Goal: Obtain resource: Obtain resource

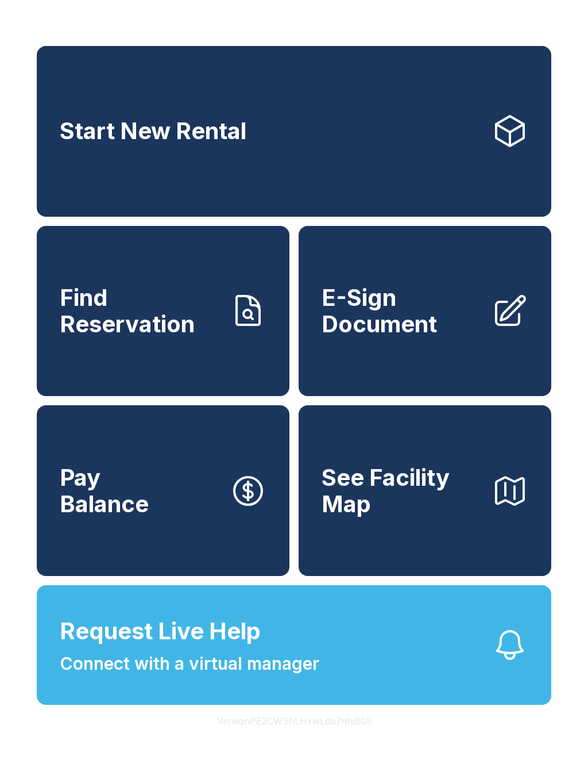
click at [279, 676] on span "Connect with a virtual manager" at bounding box center [190, 663] width 260 height 26
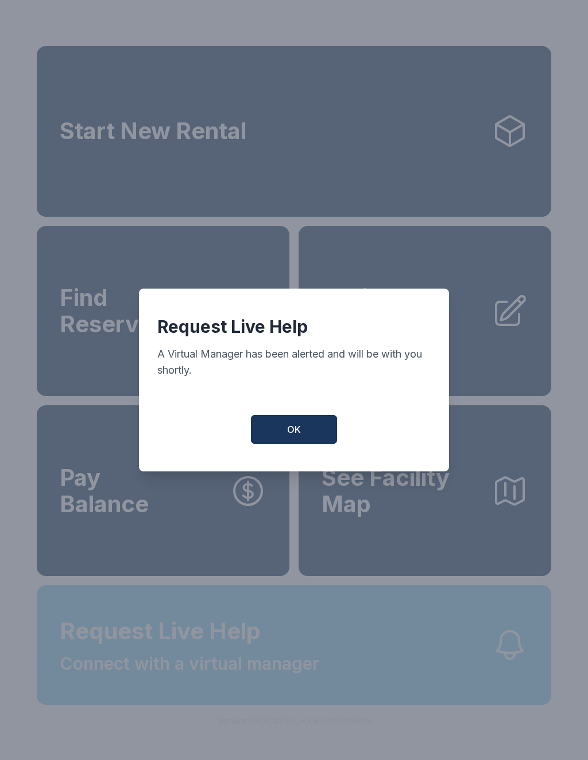
click at [303, 434] on button "OK" at bounding box center [294, 429] width 86 height 29
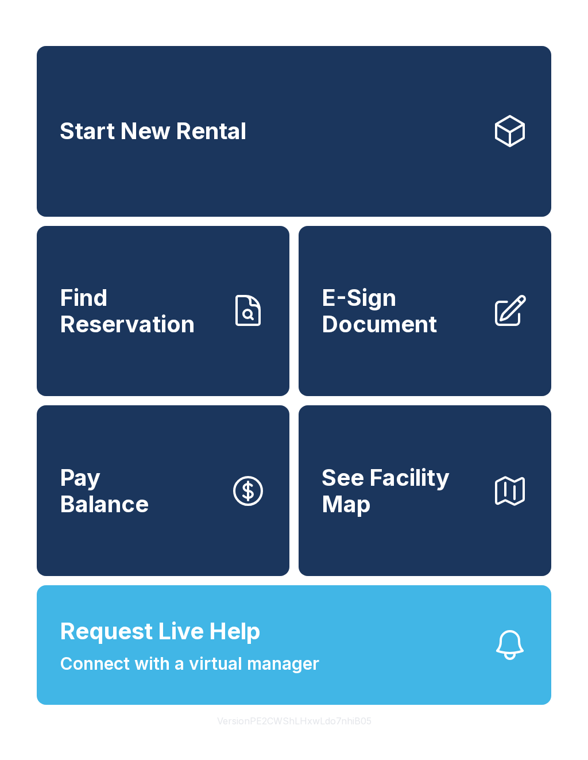
click at [338, 652] on button "Request Live Help Connect with a virtual manager" at bounding box center [294, 645] width 515 height 120
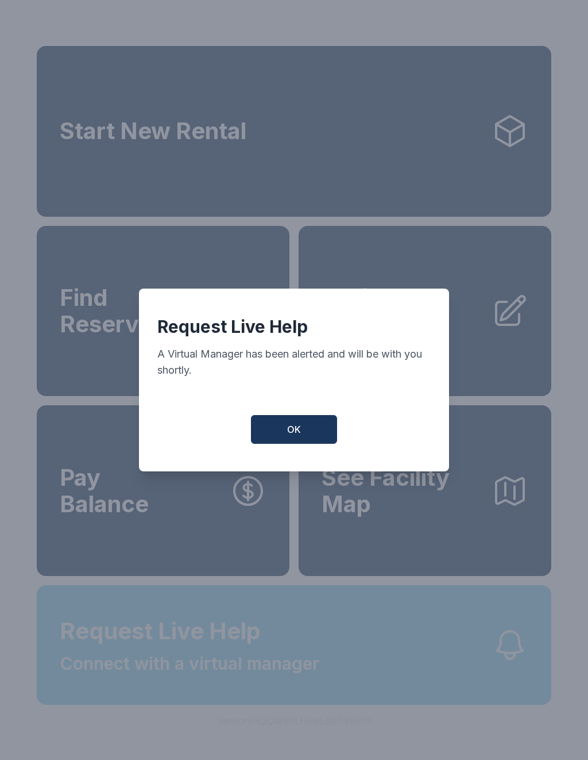
click at [326, 444] on button "OK" at bounding box center [294, 429] width 86 height 29
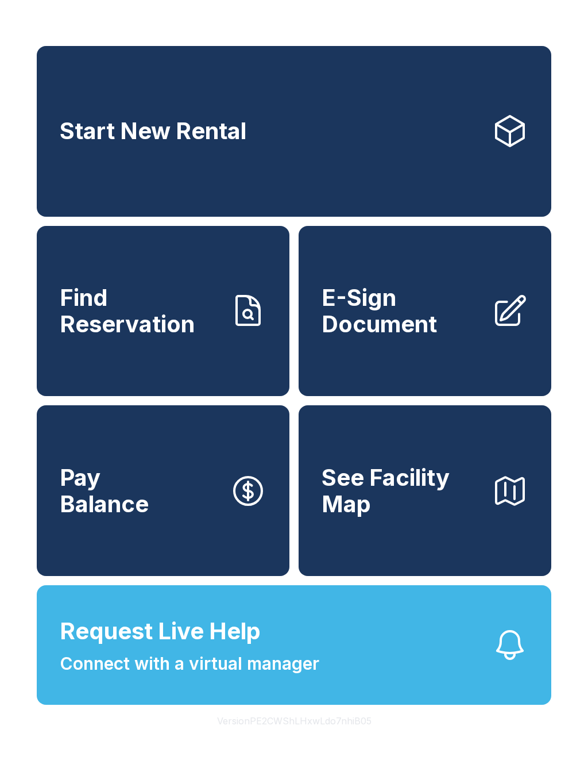
click at [323, 695] on button "Request Live Help Connect with a virtual manager" at bounding box center [294, 645] width 515 height 120
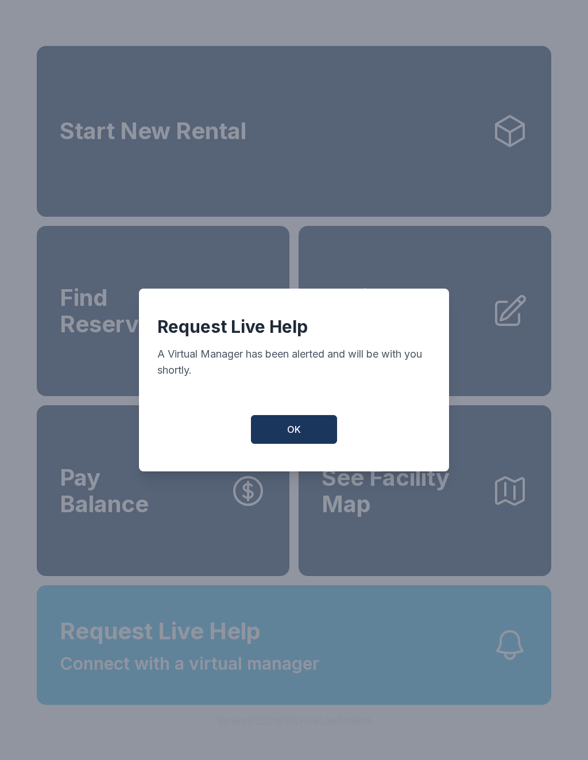
click at [298, 444] on button "OK" at bounding box center [294, 429] width 86 height 29
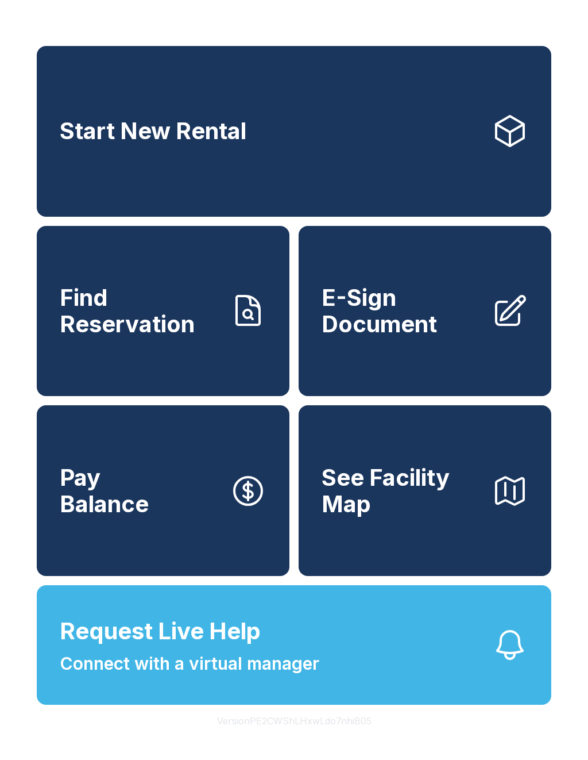
click at [424, 337] on span "E-Sign Document" at bounding box center [402, 310] width 161 height 52
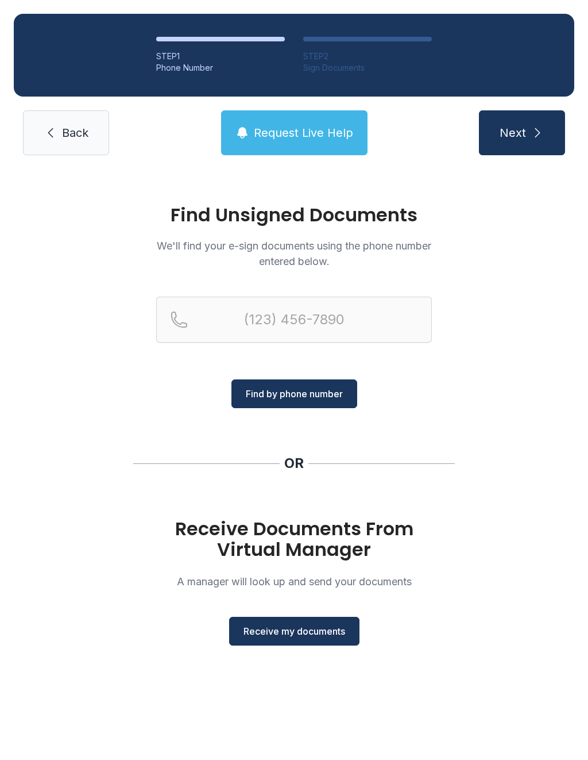
click at [305, 628] on span "Receive my documents" at bounding box center [295, 631] width 102 height 14
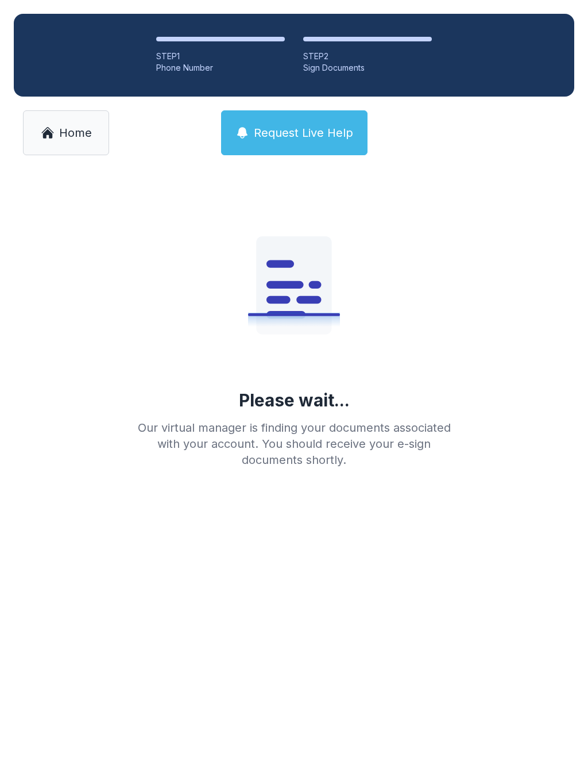
click at [86, 122] on link "Home" at bounding box center [66, 132] width 86 height 45
